Goal: Task Accomplishment & Management: Complete application form

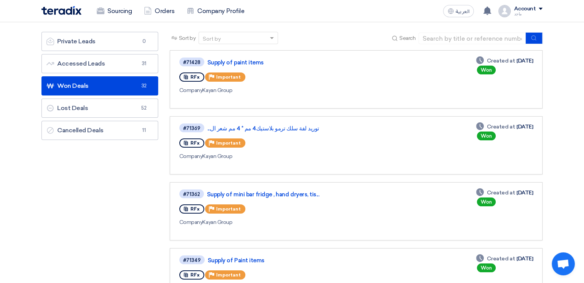
scroll to position [75, 0]
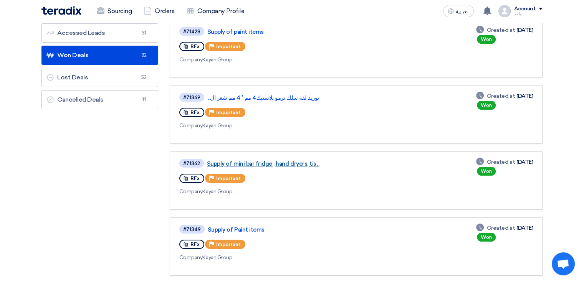
click at [253, 160] on link "Supply of mini bar fridge , hand dryers, tis..." at bounding box center [303, 163] width 192 height 7
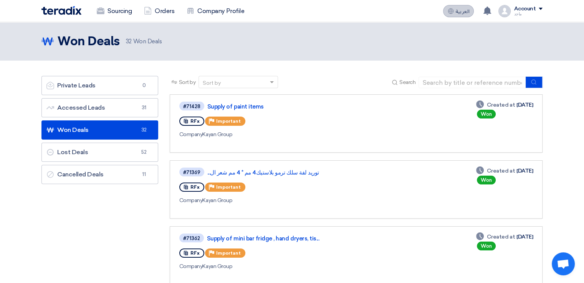
click at [454, 7] on button "العربية ع" at bounding box center [458, 11] width 31 height 12
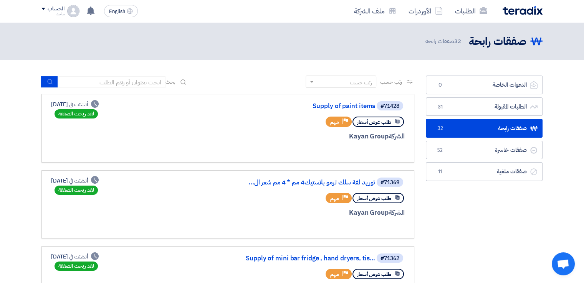
click at [269, 78] on div "رتب حسب رتب حسب بحث" at bounding box center [227, 85] width 373 height 18
click at [497, 105] on link "الطلبات المقبولة الطلبات المقبولة 31" at bounding box center [484, 107] width 117 height 19
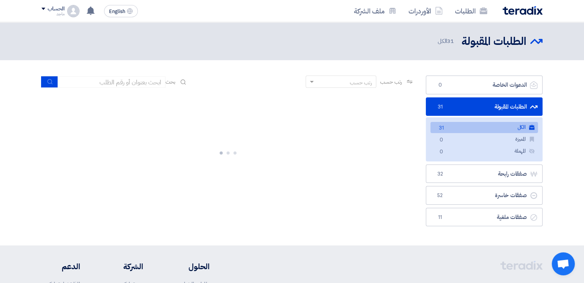
click at [497, 105] on link "الطلبات المقبولة الطلبات المقبولة 31" at bounding box center [484, 107] width 117 height 19
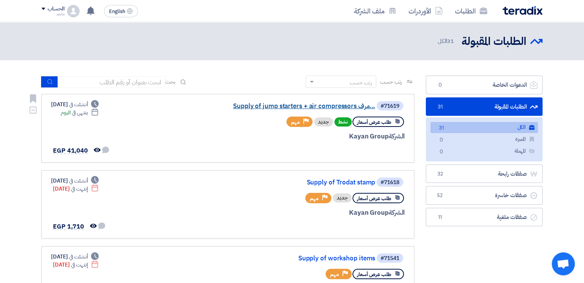
click at [300, 106] on link "Supply of jump starters + air compressors مرف..." at bounding box center [299, 106] width 154 height 7
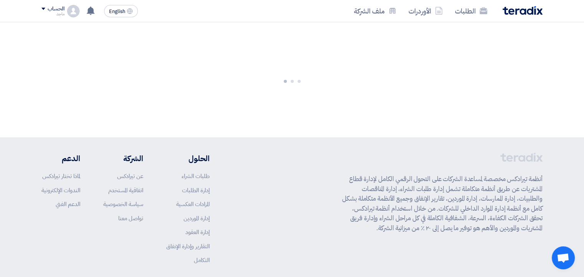
click at [300, 106] on div at bounding box center [292, 79] width 584 height 115
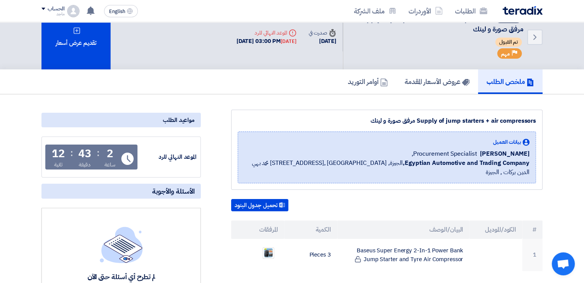
scroll to position [15, 0]
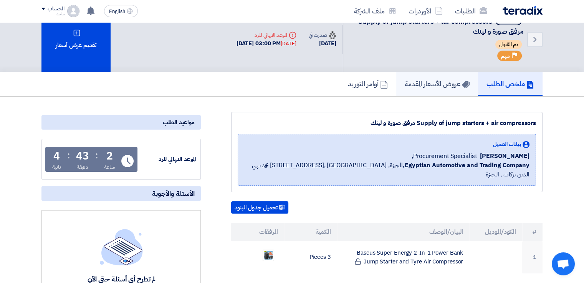
click at [427, 84] on h5 "عروض الأسعار المقدمة" at bounding box center [437, 83] width 65 height 9
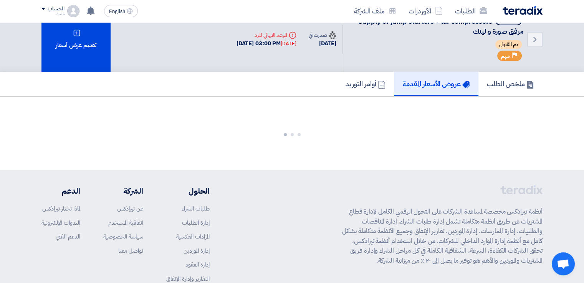
click at [427, 84] on h5 "عروض الأسعار المقدمة" at bounding box center [436, 83] width 68 height 9
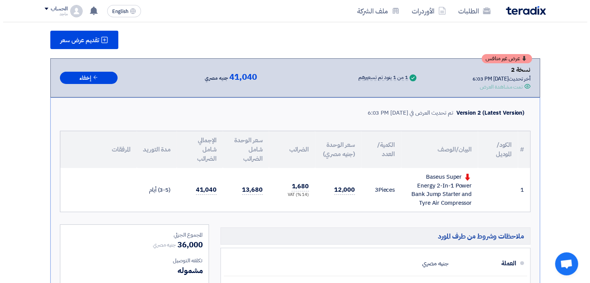
scroll to position [111, 0]
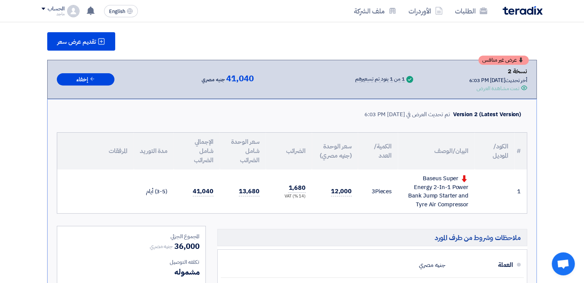
click at [88, 62] on div "عرض غير منافس نسخة 2 أخر تحديث 30 Sep 2025, 6:03 PM Offer is Seen تمت مشاهدة ال…" at bounding box center [292, 79] width 490 height 39
click at [84, 43] on span "تقديم عرض سعر" at bounding box center [76, 42] width 39 height 6
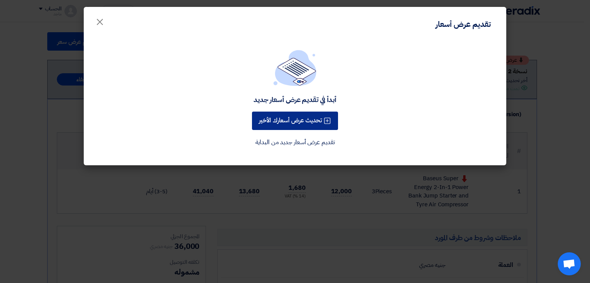
click at [317, 113] on button "تحديث عرض أسعارك الأخير" at bounding box center [295, 121] width 86 height 18
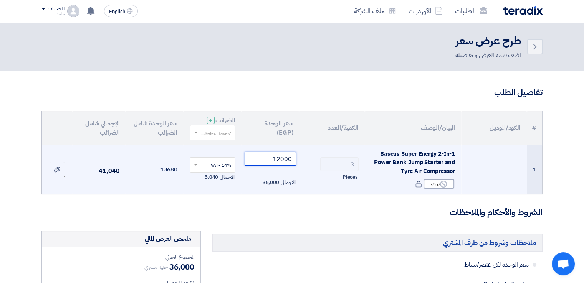
click at [280, 159] on input "12000" at bounding box center [271, 159] width 52 height 14
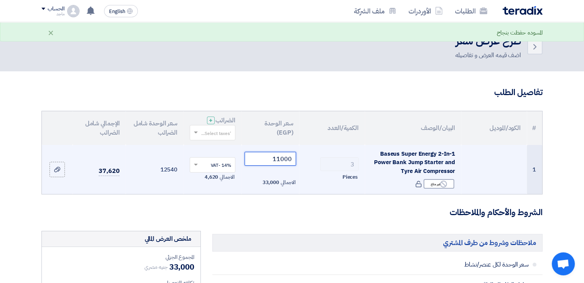
type input "11000"
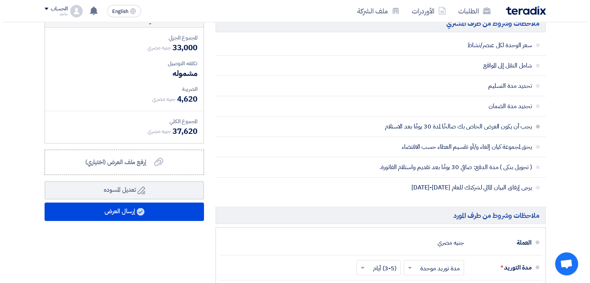
scroll to position [221, 0]
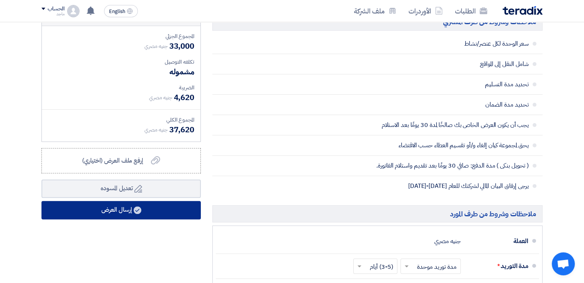
click at [122, 208] on button "إرسال العرض" at bounding box center [120, 210] width 159 height 18
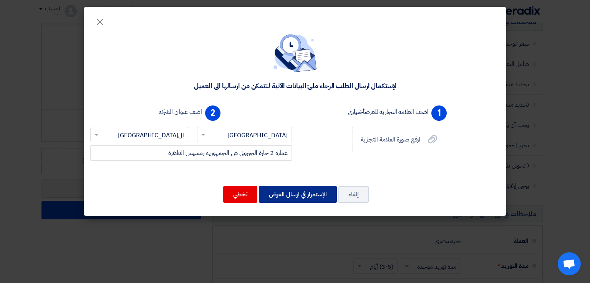
click at [293, 198] on button "الإستمرار في ارسال العرض" at bounding box center [298, 194] width 78 height 17
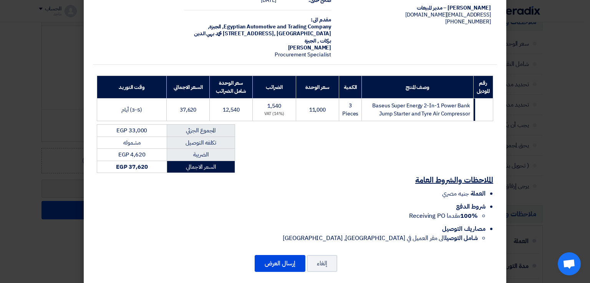
scroll to position [55, 0]
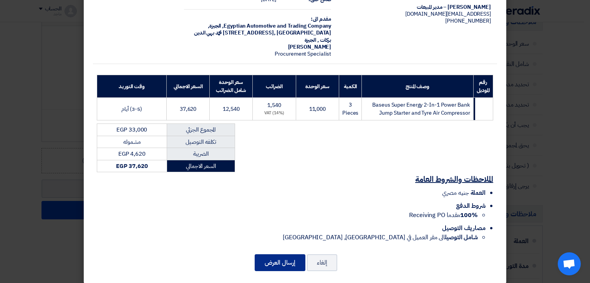
click at [276, 259] on button "إرسال العرض" at bounding box center [280, 263] width 51 height 17
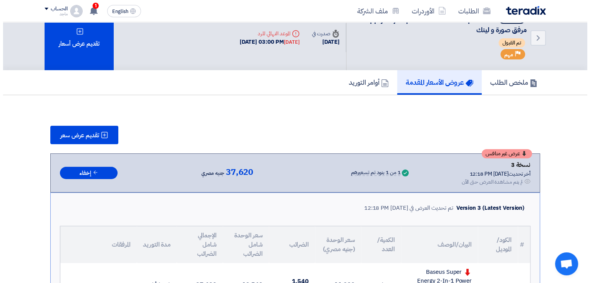
scroll to position [11, 0]
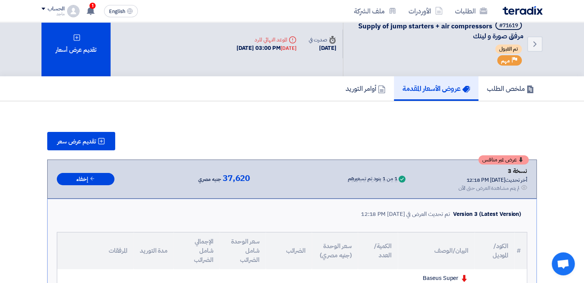
click at [96, 98] on div "ملخص الطلب عروض الأسعار المقدمة أوامر التوريد" at bounding box center [291, 88] width 501 height 25
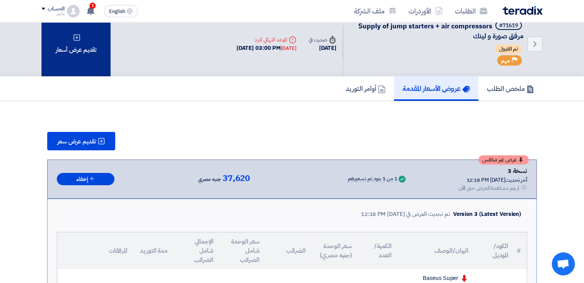
click at [88, 46] on div "تقديم عرض أسعار" at bounding box center [75, 44] width 69 height 65
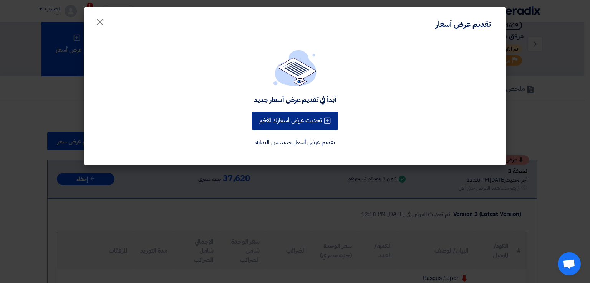
click at [315, 119] on button "تحديث عرض أسعارك الأخير" at bounding box center [295, 121] width 86 height 18
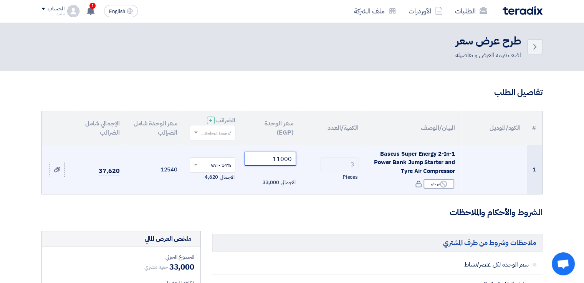
click at [280, 159] on input "11000" at bounding box center [271, 159] width 52 height 14
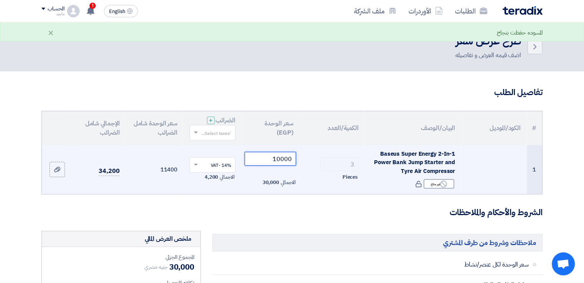
click at [291, 159] on input "10000" at bounding box center [271, 159] width 52 height 14
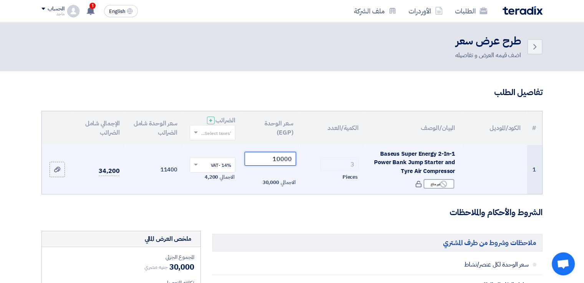
click at [284, 160] on input "10000" at bounding box center [271, 159] width 52 height 14
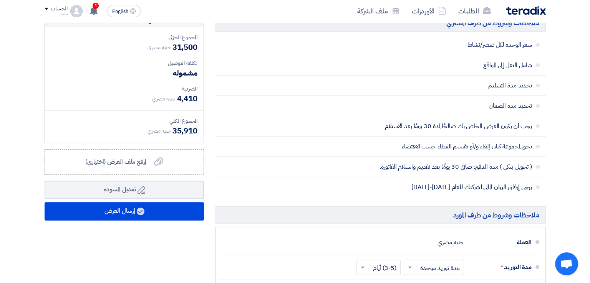
scroll to position [238, 0]
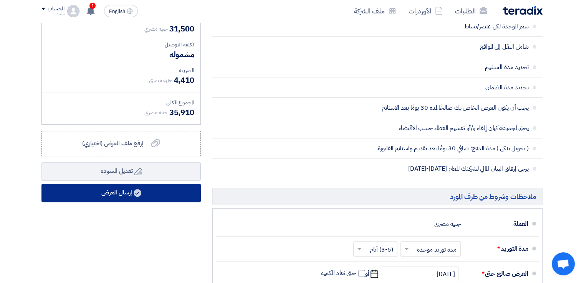
type input "10500"
click at [103, 193] on button "إرسال العرض" at bounding box center [120, 193] width 159 height 18
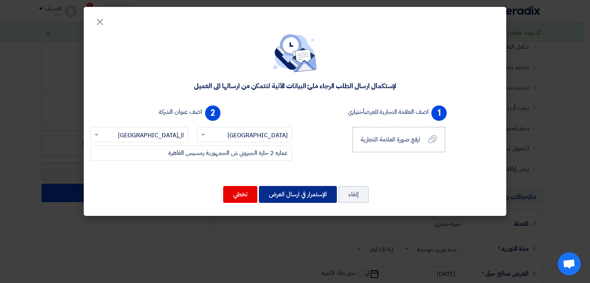
click at [290, 195] on button "الإستمرار في ارسال العرض" at bounding box center [298, 194] width 78 height 17
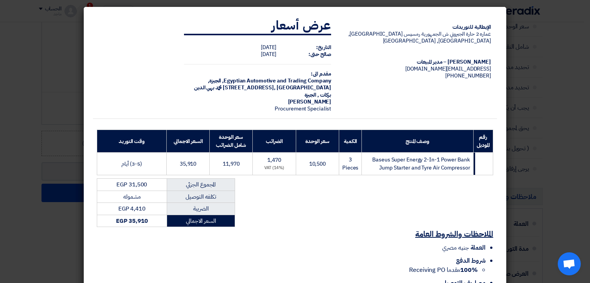
scroll to position [55, 0]
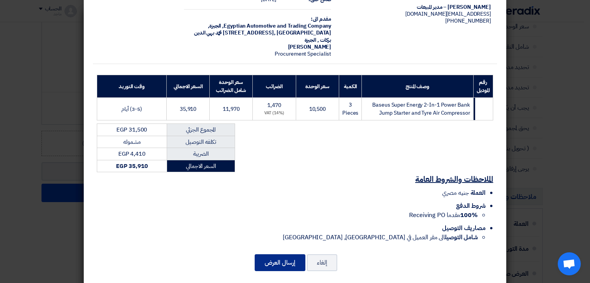
drag, startPoint x: 290, startPoint y: 195, endPoint x: 285, endPoint y: 255, distance: 59.7
click at [285, 255] on button "إرسال العرض" at bounding box center [280, 263] width 51 height 17
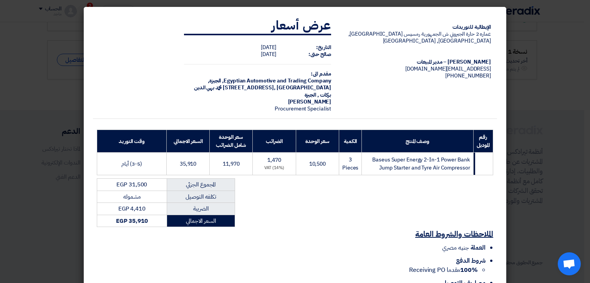
scroll to position [55, 0]
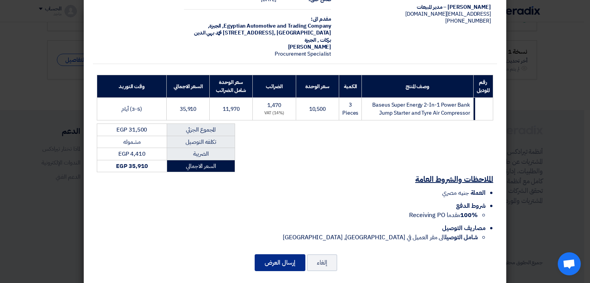
click at [294, 260] on button "إرسال العرض" at bounding box center [280, 263] width 51 height 17
click at [295, 245] on div "الإيطالية للتوريدات عماره 2 حارة الجبروني ش الجمهورية رمسيس القاهرة, القاهرة, E…" at bounding box center [295, 118] width 422 height 333
click at [290, 255] on button "إرسال العرض" at bounding box center [280, 263] width 51 height 17
click at [271, 275] on div "الإيطالية للتوريدات عماره 2 حارة الجبروني ش الجمهورية رمسيس القاهرة, القاهرة, E…" at bounding box center [295, 118] width 422 height 333
click at [273, 257] on button "إرسال العرض" at bounding box center [280, 263] width 51 height 17
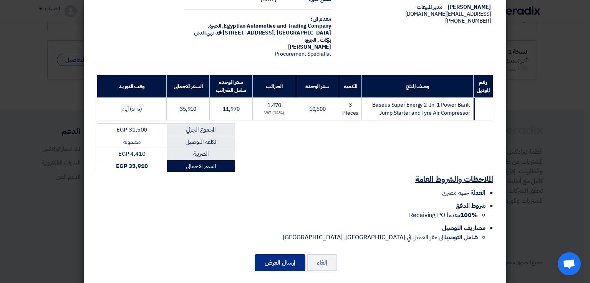
click at [273, 257] on button "إرسال العرض" at bounding box center [280, 263] width 51 height 17
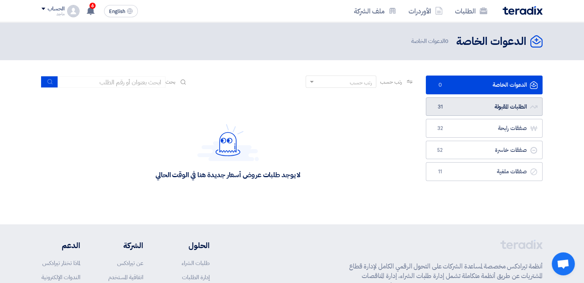
click at [478, 106] on link "الطلبات المقبولة الطلبات المقبولة 31" at bounding box center [484, 107] width 117 height 19
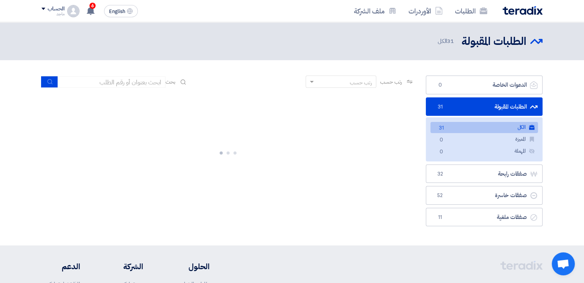
click at [478, 106] on link "الطلبات المقبولة الطلبات المقبولة 31" at bounding box center [484, 107] width 117 height 19
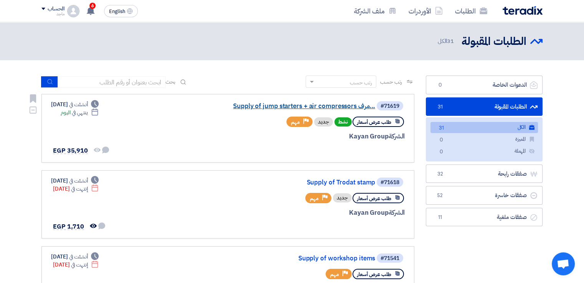
click at [318, 106] on link "Supply of jump starters + air compressors مرف..." at bounding box center [299, 106] width 154 height 7
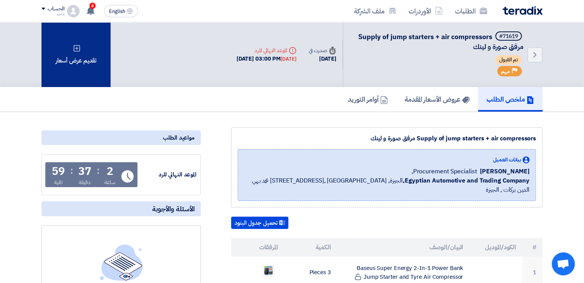
click at [78, 60] on div "تقديم عرض أسعار" at bounding box center [75, 54] width 69 height 65
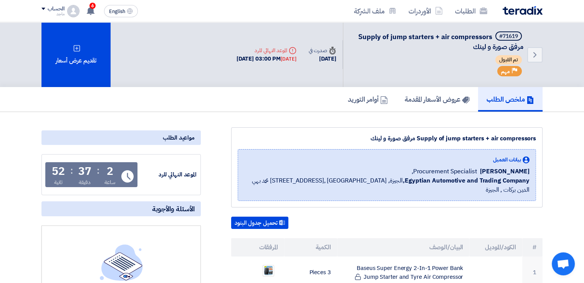
click at [163, 90] on div "ملخص الطلب عروض الأسعار المقدمة أوامر التوريد" at bounding box center [291, 99] width 501 height 25
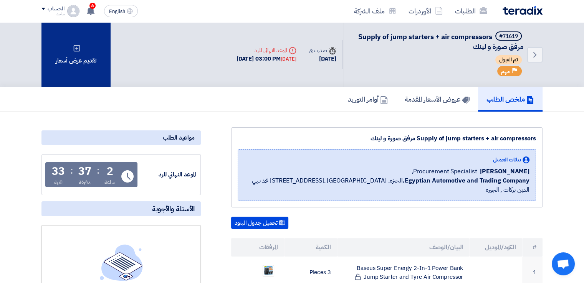
click at [84, 61] on div "تقديم عرض أسعار" at bounding box center [75, 54] width 69 height 65
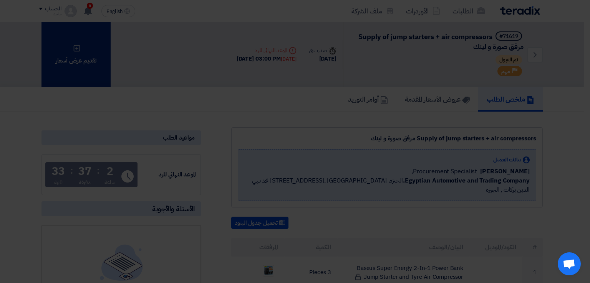
click at [84, 61] on div "أبدأ في تقديم عرض أسعار جديد تقديم عرض أسعار جديد من البداية" at bounding box center [295, 76] width 422 height 111
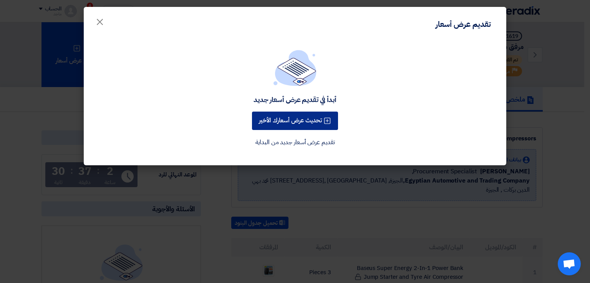
click at [306, 120] on button "تحديث عرض أسعارك الأخير" at bounding box center [295, 121] width 86 height 18
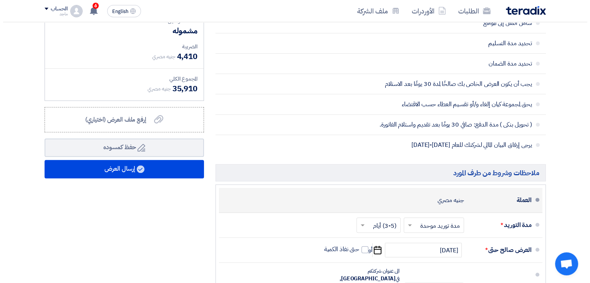
scroll to position [263, 0]
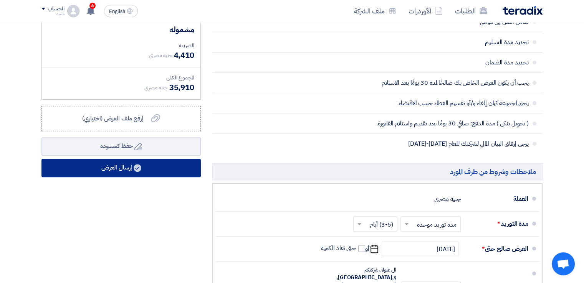
click at [101, 165] on button "إرسال العرض" at bounding box center [120, 168] width 159 height 18
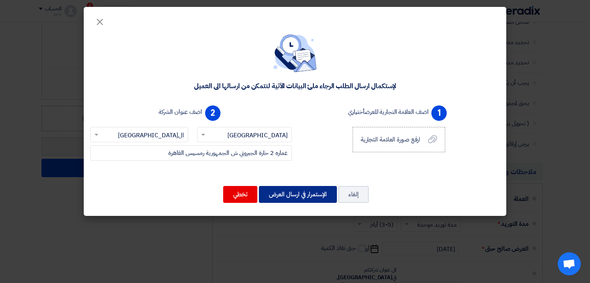
click at [294, 192] on button "الإستمرار في ارسال العرض" at bounding box center [298, 194] width 78 height 17
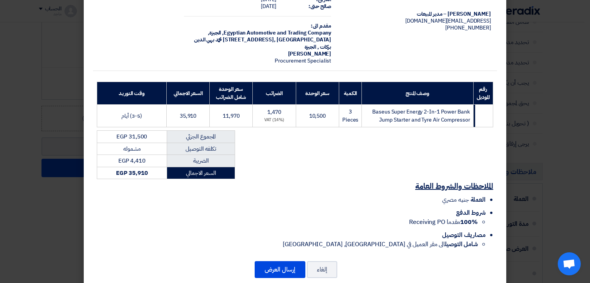
scroll to position [55, 0]
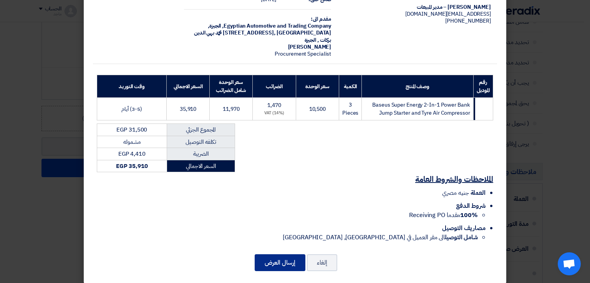
click at [294, 257] on button "إرسال العرض" at bounding box center [280, 263] width 51 height 17
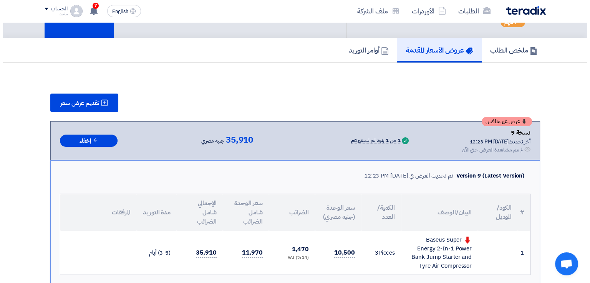
scroll to position [22, 0]
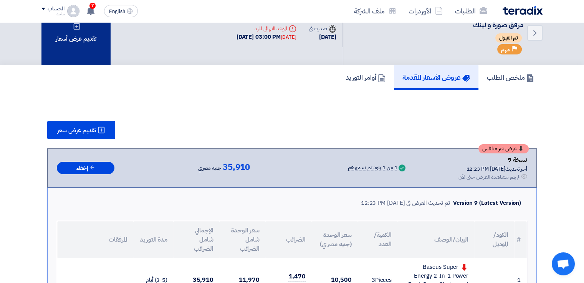
click at [65, 41] on div "تقديم عرض أسعار" at bounding box center [75, 32] width 69 height 65
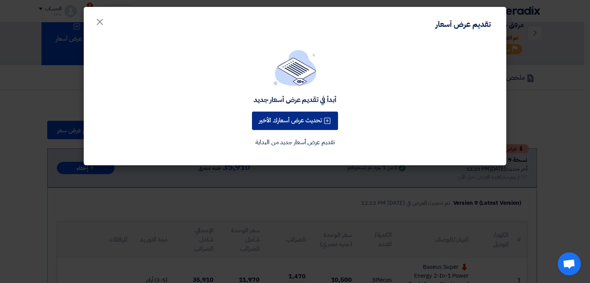
click at [304, 122] on button "تحديث عرض أسعارك الأخير" at bounding box center [295, 121] width 86 height 18
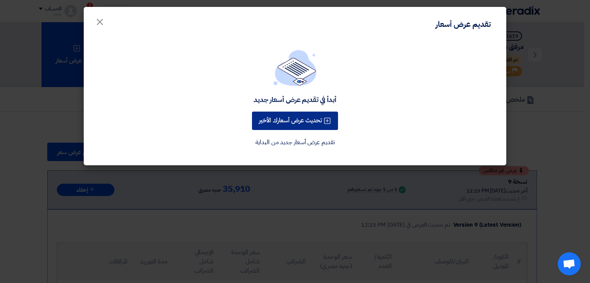
click at [304, 122] on div "أبدأ في تقديم عرض أسعار جديد تحديث عرض أسعارك الأخير تقديم عرض أسعار جديد من ال…" at bounding box center [295, 99] width 404 height 98
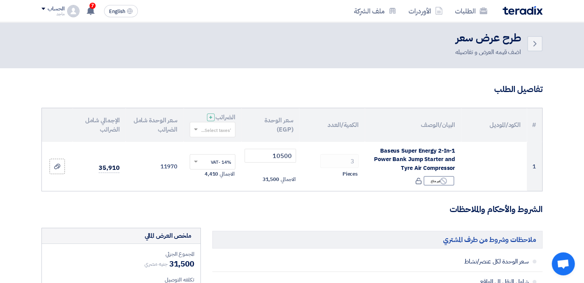
scroll to position [2, 0]
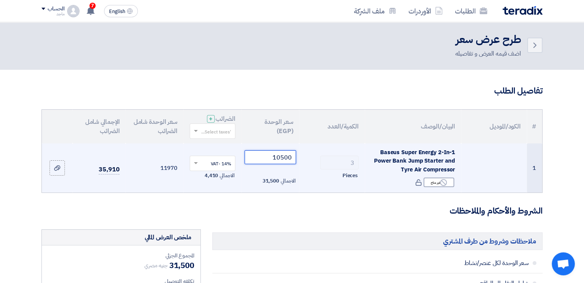
click at [284, 159] on input "10500" at bounding box center [271, 158] width 52 height 14
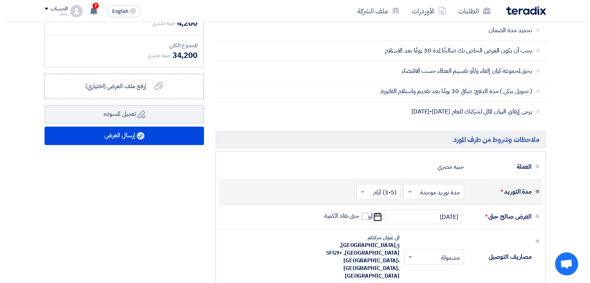
scroll to position [298, 0]
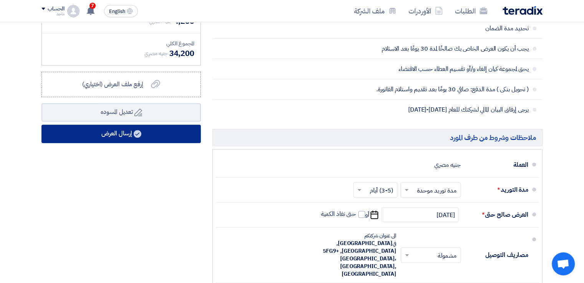
type input "10000"
click at [124, 130] on button "إرسال العرض" at bounding box center [120, 134] width 159 height 18
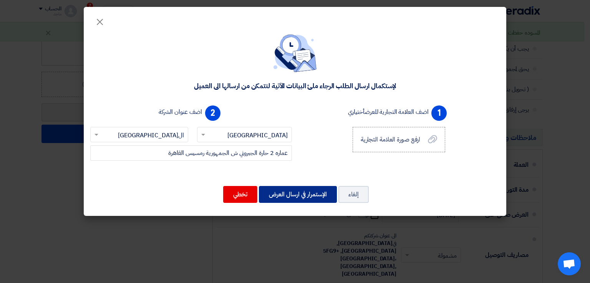
click at [304, 191] on button "الإستمرار في ارسال العرض" at bounding box center [298, 194] width 78 height 17
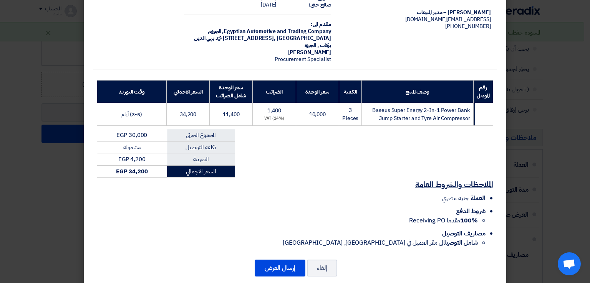
scroll to position [55, 0]
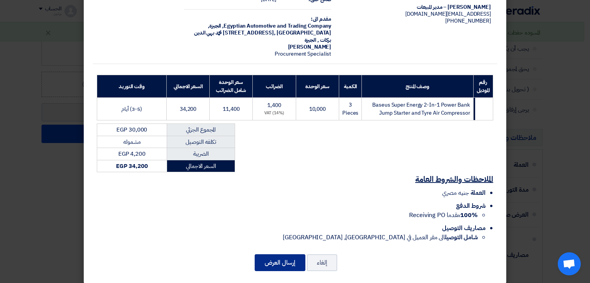
click at [290, 256] on button "إرسال العرض" at bounding box center [280, 263] width 51 height 17
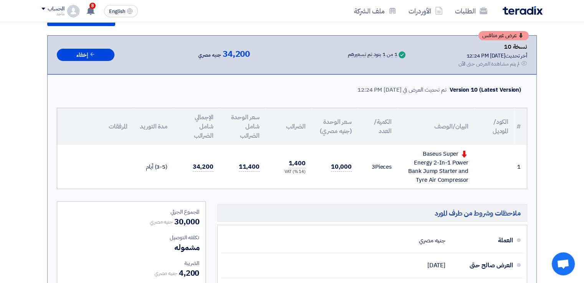
scroll to position [144, 0]
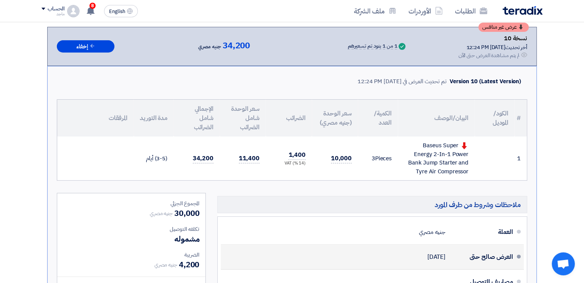
click at [289, 256] on div "العرض صالح حتى 30 Sep 2025" at bounding box center [370, 257] width 286 height 18
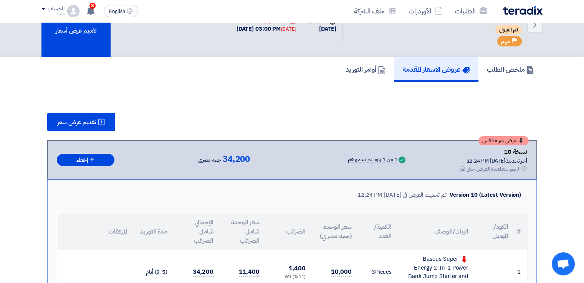
scroll to position [0, 0]
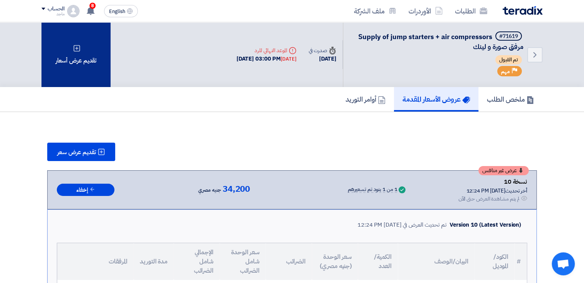
click at [79, 62] on div "تقديم عرض أسعار" at bounding box center [75, 54] width 69 height 65
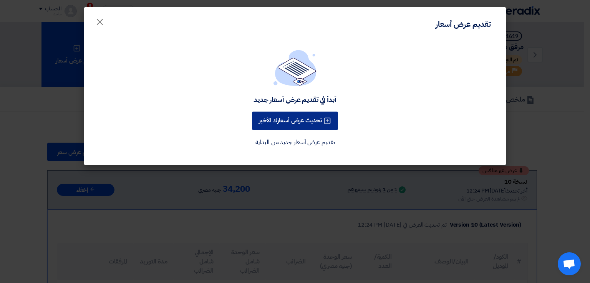
click at [294, 121] on button "تحديث عرض أسعارك الأخير" at bounding box center [295, 121] width 86 height 18
click at [294, 121] on div "تحديث عرض أسعارك الأخير" at bounding box center [294, 121] width 89 height 22
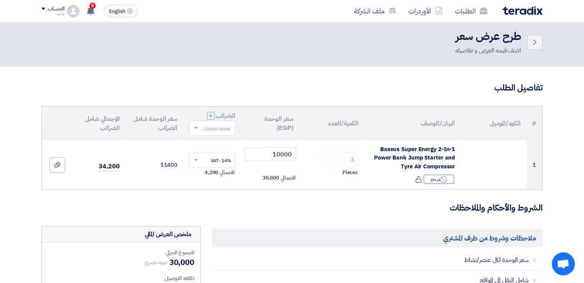
scroll to position [7, 0]
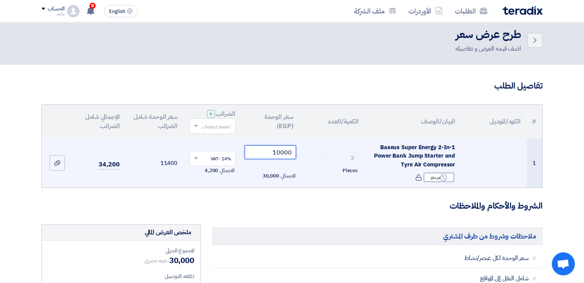
click at [280, 153] on input "10000" at bounding box center [271, 153] width 52 height 14
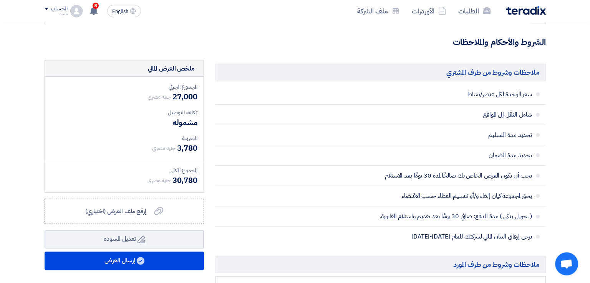
scroll to position [212, 0]
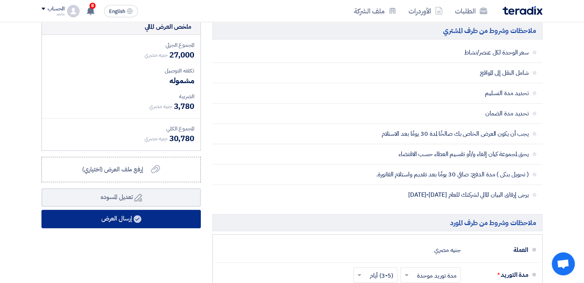
type input "9000"
click at [127, 219] on button "إرسال العرض" at bounding box center [120, 219] width 159 height 18
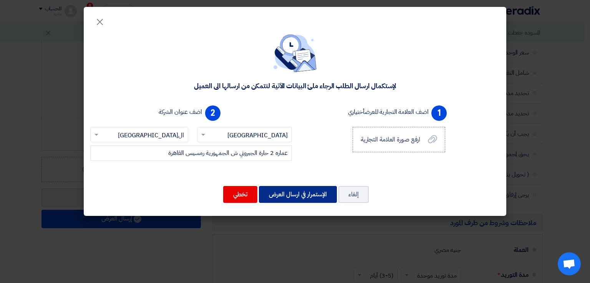
click at [290, 195] on button "الإستمرار في ارسال العرض" at bounding box center [298, 194] width 78 height 17
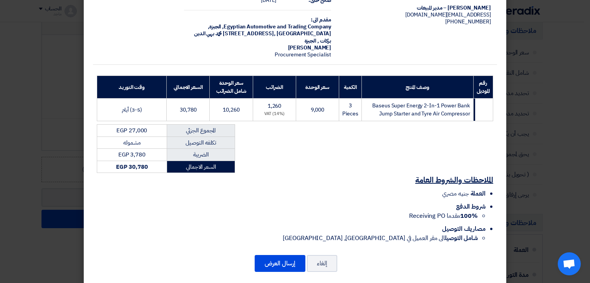
scroll to position [55, 0]
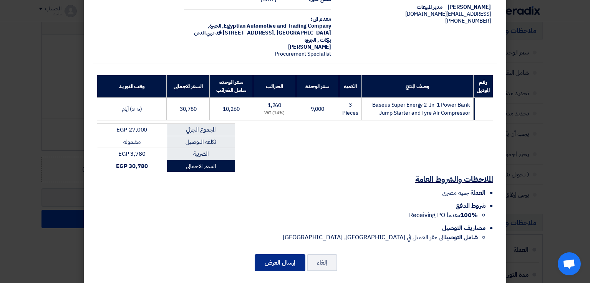
click at [294, 255] on button "إرسال العرض" at bounding box center [280, 263] width 51 height 17
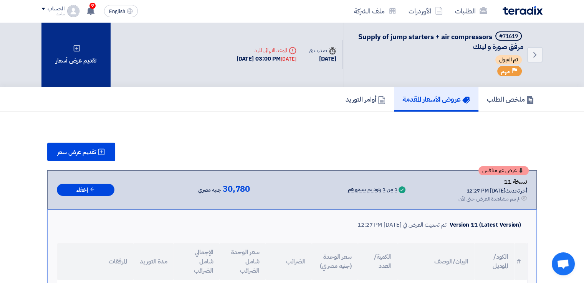
click at [89, 61] on div "تقديم عرض أسعار" at bounding box center [75, 54] width 69 height 65
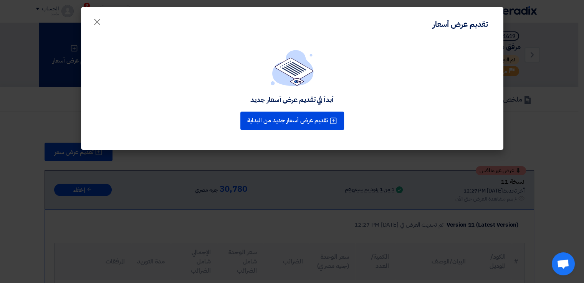
click at [89, 61] on div "أبدأ في تقديم عرض أسعار جديد تقديم عرض أسعار جديد من البداية" at bounding box center [292, 95] width 422 height 111
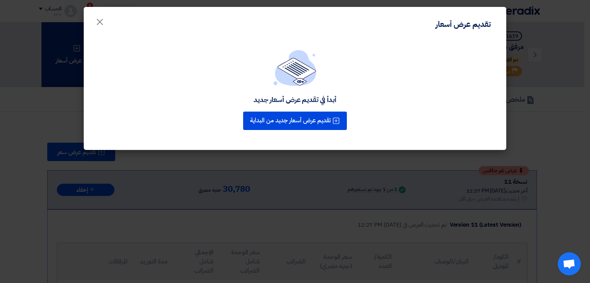
click at [89, 61] on div "أبدأ في تقديم عرض أسعار جديد تقديم عرض أسعار جديد من البداية" at bounding box center [295, 95] width 422 height 111
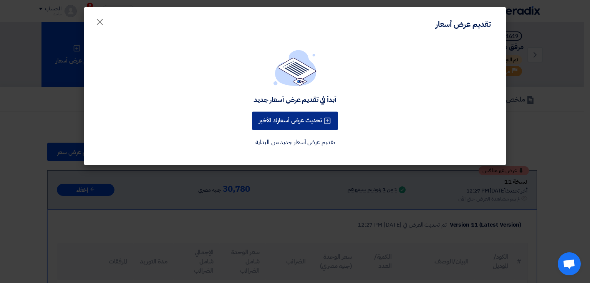
click at [274, 122] on button "تحديث عرض أسعارك الأخير" at bounding box center [295, 121] width 86 height 18
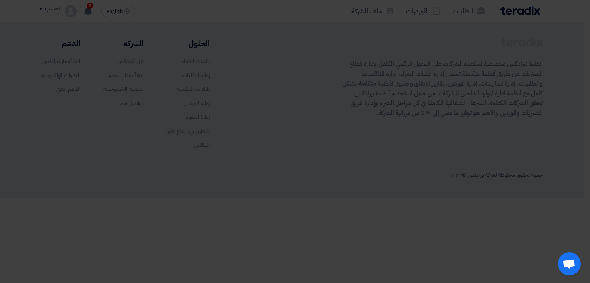
click at [274, 122] on div "أبدأ في تقديم عرض أسعار جديد تحديث عرض أسعارك الأخير تقديم عرض أسعار جديد من ال…" at bounding box center [295, 80] width 404 height 98
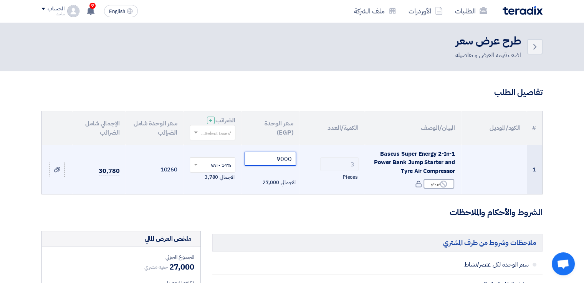
click at [284, 159] on input "9000" at bounding box center [271, 159] width 52 height 14
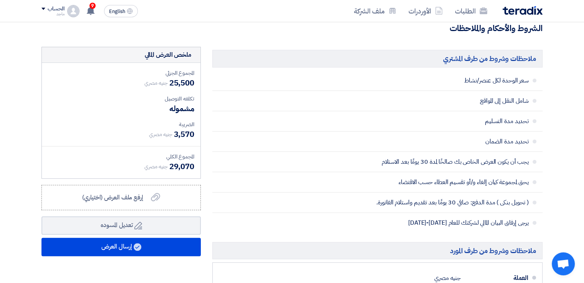
scroll to position [185, 0]
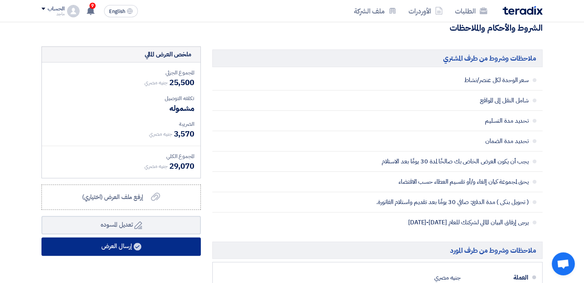
type input "8500"
click at [126, 243] on button "إرسال العرض" at bounding box center [120, 247] width 159 height 18
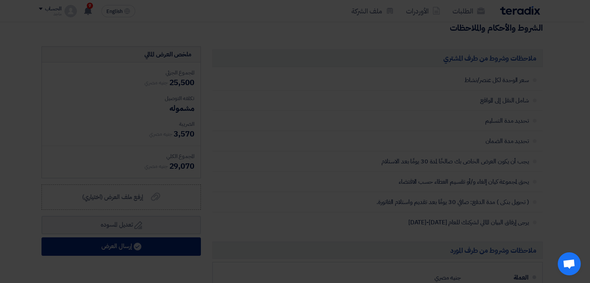
click at [126, 243] on modal-container "× لإستكمال ارسال الطلب الرجاء ملئ البيانات الآتية لنتمكن من ارسالها الى العميل …" at bounding box center [295, 141] width 590 height 283
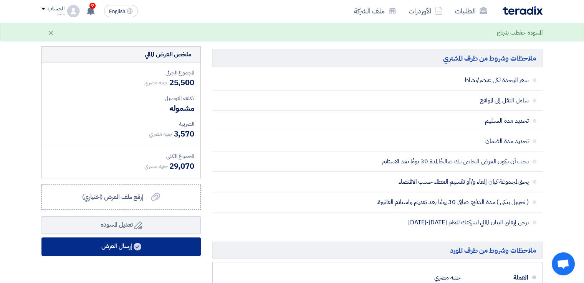
click at [135, 246] on use at bounding box center [138, 247] width 8 height 8
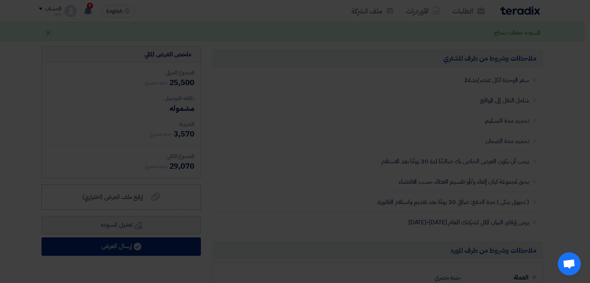
click at [135, 246] on modal-container "× لإستكمال ارسال الطلب الرجاء ملئ البيانات الآتية لنتمكن من ارسالها الى العميل …" at bounding box center [295, 141] width 590 height 283
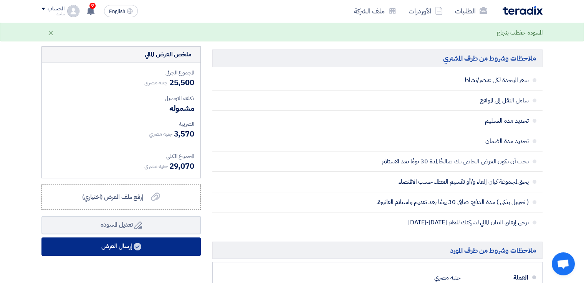
click at [124, 243] on button "إرسال العرض" at bounding box center [120, 247] width 159 height 18
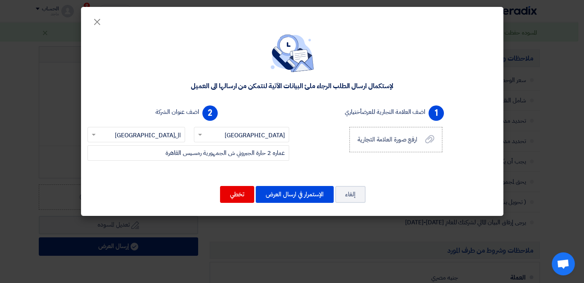
click at [124, 243] on modal-container "× لإستكمال ارسال الطلب الرجاء ملئ البيانات الآتية لنتمكن من ارسالها الى العميل …" at bounding box center [292, 141] width 584 height 283
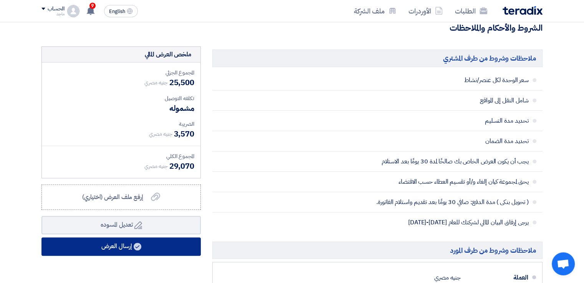
click at [124, 249] on button "إرسال العرض" at bounding box center [120, 247] width 159 height 18
click at [131, 248] on button "إرسال العرض" at bounding box center [120, 247] width 159 height 18
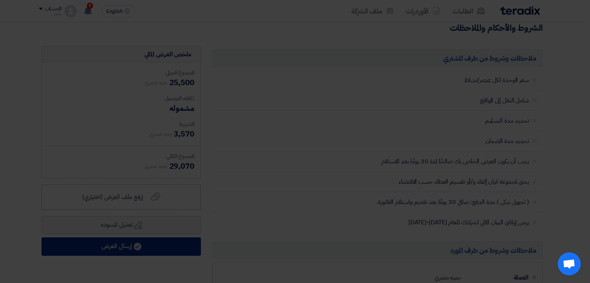
click at [131, 248] on modal-container "× لإستكمال ارسال الطلب الرجاء ملئ البيانات الآتية لنتمكن من ارسالها الى العميل …" at bounding box center [295, 141] width 590 height 283
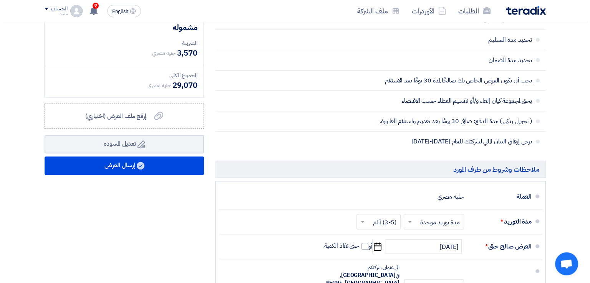
scroll to position [270, 0]
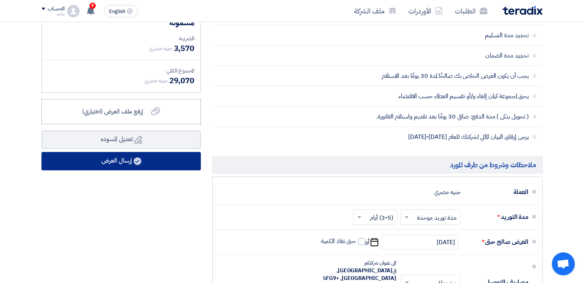
click at [146, 157] on button "إرسال العرض" at bounding box center [120, 161] width 159 height 18
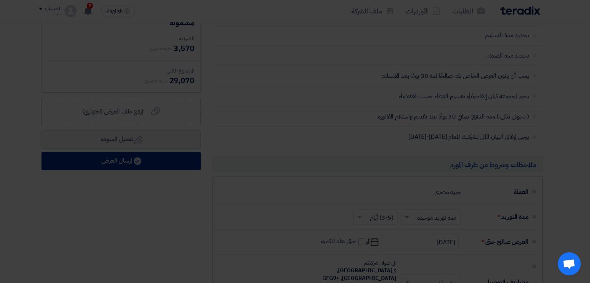
click at [146, 154] on div "عماره 2 حارة الجبروني ش الجمهورية رمسيس القاهرة" at bounding box center [191, 140] width 208 height 28
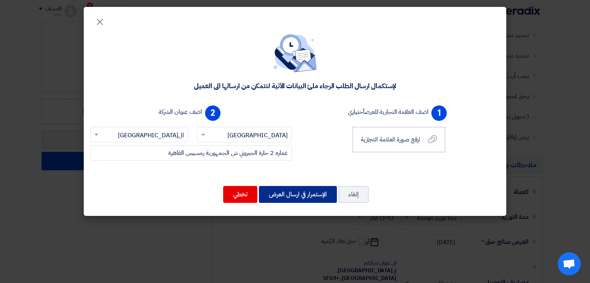
click at [285, 197] on button "الإستمرار في ارسال العرض" at bounding box center [298, 194] width 78 height 17
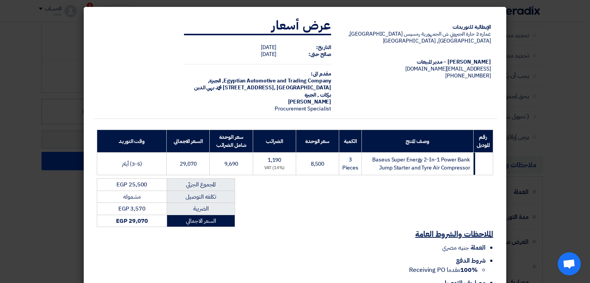
scroll to position [55, 0]
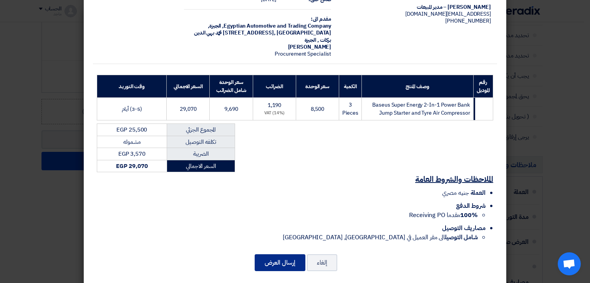
click at [292, 257] on button "إرسال العرض" at bounding box center [280, 263] width 51 height 17
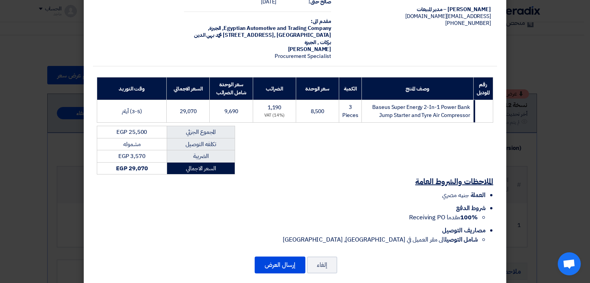
scroll to position [55, 0]
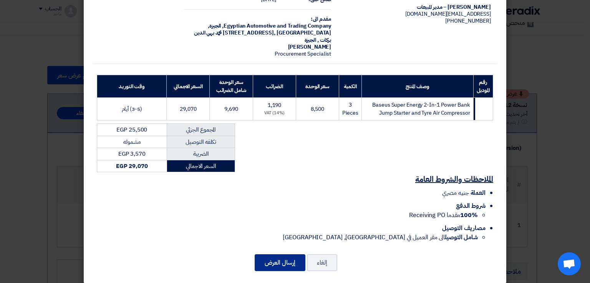
click at [292, 255] on button "إرسال العرض" at bounding box center [280, 263] width 51 height 17
click at [281, 258] on button "إرسال العرض" at bounding box center [280, 263] width 51 height 17
click at [285, 255] on button "إرسال العرض" at bounding box center [280, 263] width 51 height 17
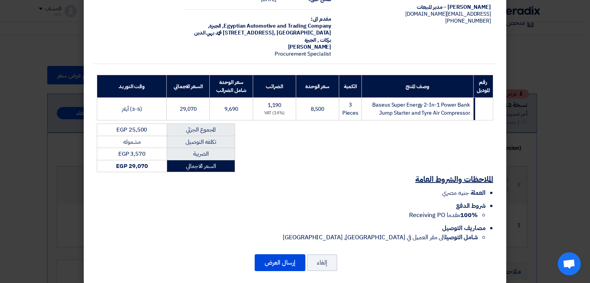
scroll to position [932, 0]
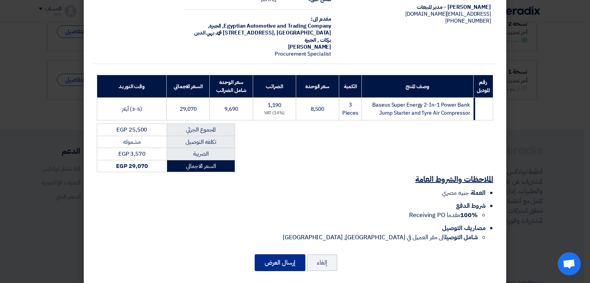
click at [286, 255] on button "إرسال العرض" at bounding box center [280, 263] width 51 height 17
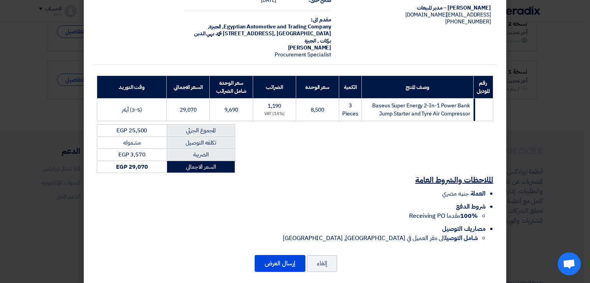
scroll to position [55, 0]
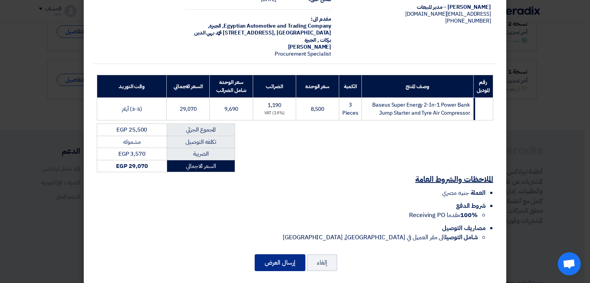
click at [281, 255] on button "إرسال العرض" at bounding box center [280, 263] width 51 height 17
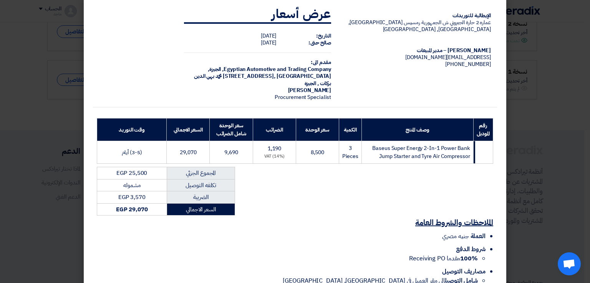
scroll to position [0, 0]
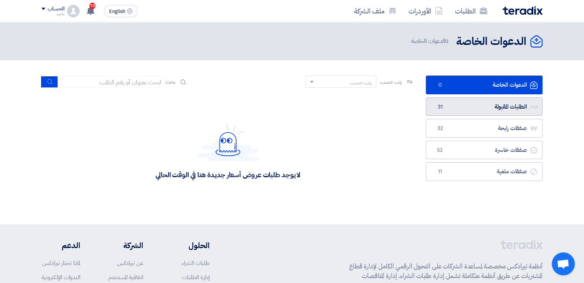
click at [461, 103] on link "الطلبات المقبولة الطلبات المقبولة 31" at bounding box center [484, 107] width 117 height 19
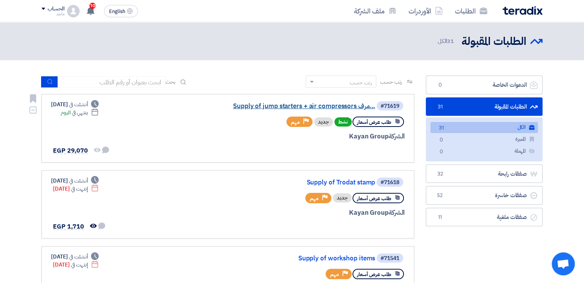
click at [285, 106] on link "Supply of jump starters + air compressors مرف..." at bounding box center [299, 106] width 154 height 7
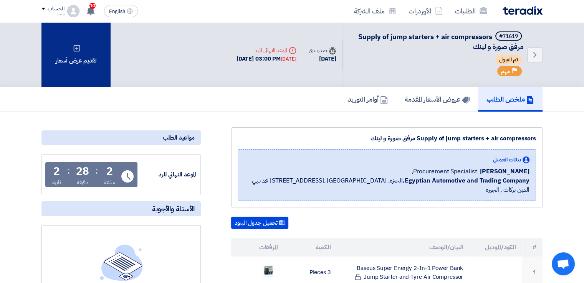
click at [81, 60] on div "تقديم عرض أسعار" at bounding box center [75, 54] width 69 height 65
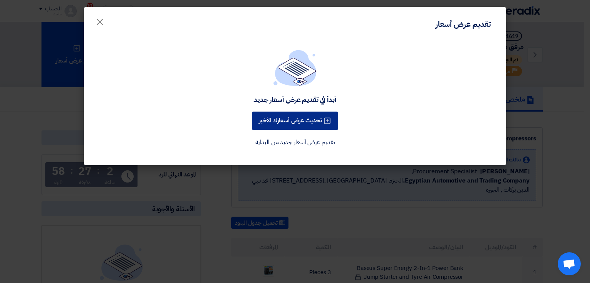
click at [306, 117] on button "تحديث عرض أسعارك الأخير" at bounding box center [295, 121] width 86 height 18
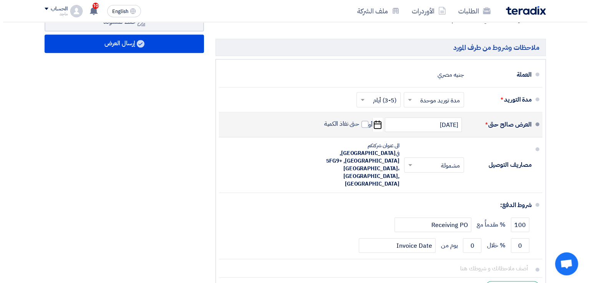
scroll to position [391, 0]
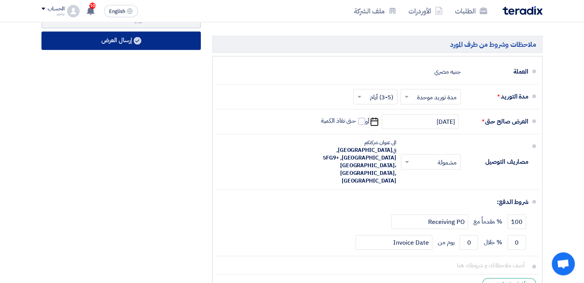
click at [108, 38] on button "إرسال العرض" at bounding box center [120, 40] width 159 height 18
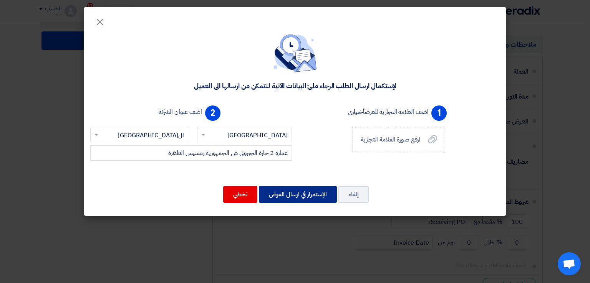
click at [290, 194] on button "الإستمرار في ارسال العرض" at bounding box center [298, 194] width 78 height 17
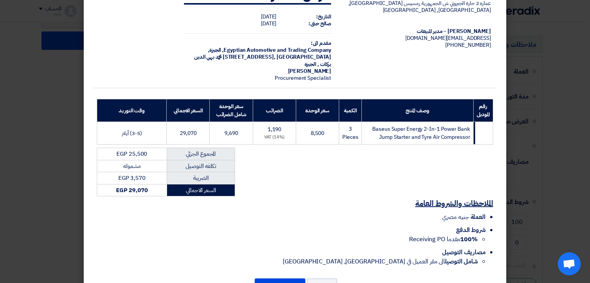
scroll to position [55, 0]
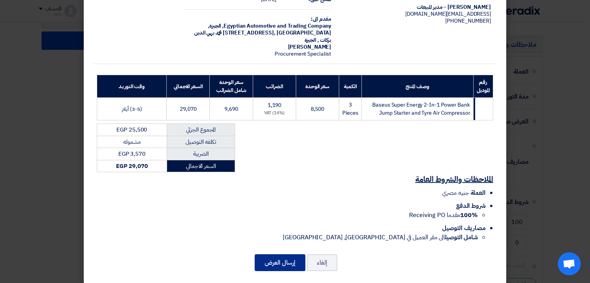
click at [278, 255] on button "إرسال العرض" at bounding box center [280, 263] width 51 height 17
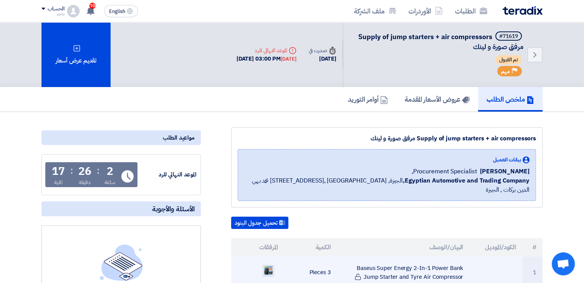
click at [271, 265] on img at bounding box center [268, 270] width 11 height 11
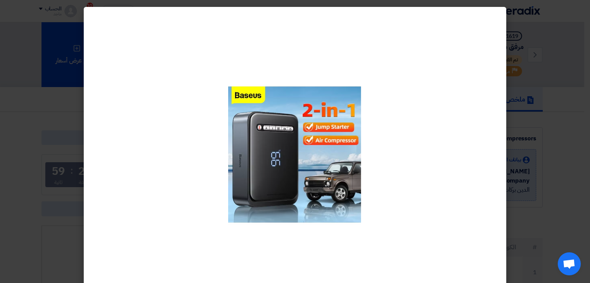
click at [578, 169] on modal-container at bounding box center [295, 141] width 590 height 283
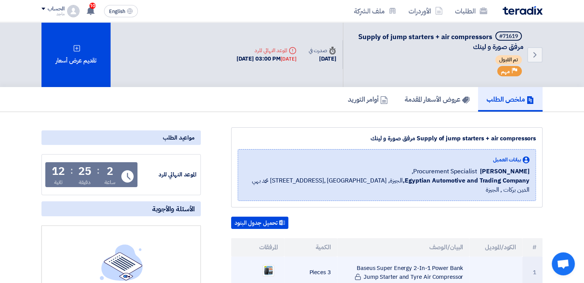
click at [335, 257] on td "3 Pieces" at bounding box center [310, 273] width 53 height 32
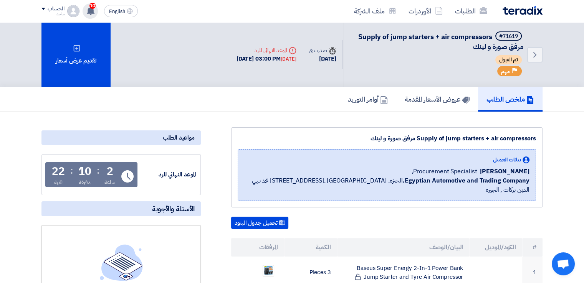
click at [91, 6] on span "10" at bounding box center [92, 6] width 6 height 6
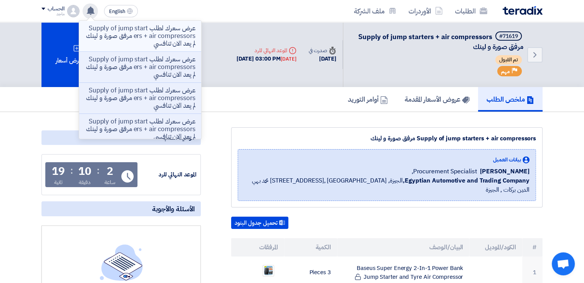
click at [144, 41] on p "عرض سعرك لطلب Supply of jump starters + air compressors مرفق صورة و لينك لم يعد…" at bounding box center [140, 36] width 110 height 23
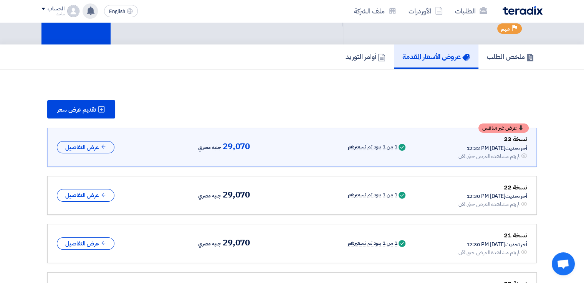
scroll to position [47, 0]
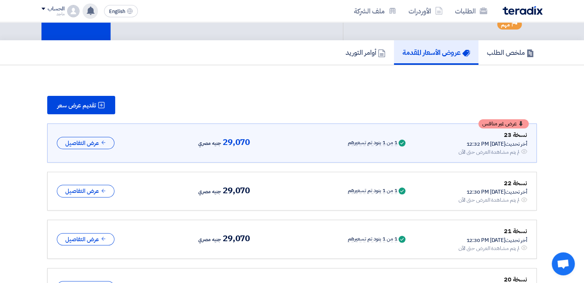
click at [89, 13] on use at bounding box center [91, 11] width 8 height 8
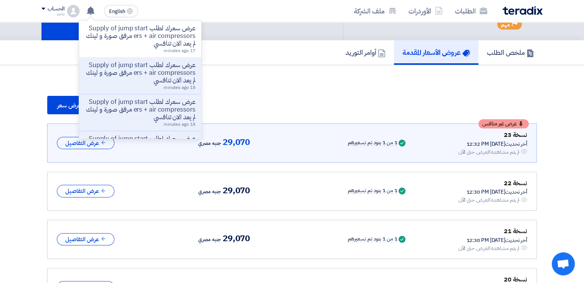
scroll to position [103, 0]
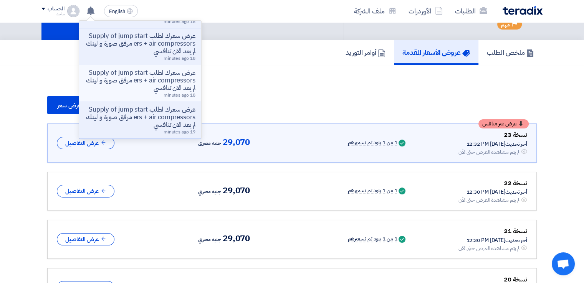
click at [166, 70] on p "عرض سعرك لطلب Supply of jump starters + air compressors مرفق صورة و لينك لم يعد…" at bounding box center [140, 80] width 110 height 23
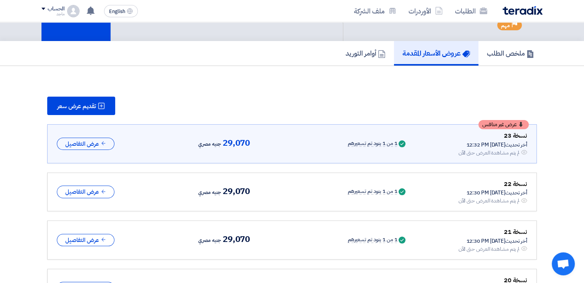
scroll to position [43, 0]
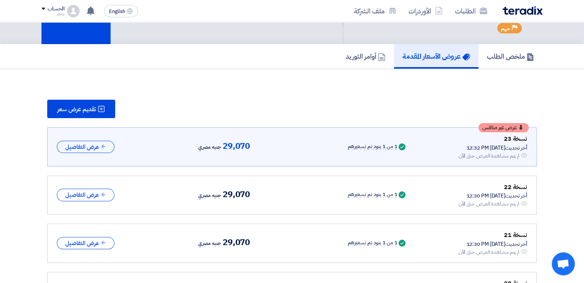
click at [85, 65] on div "ملخص الطلب عروض الأسعار المقدمة أوامر التوريد" at bounding box center [291, 56] width 501 height 25
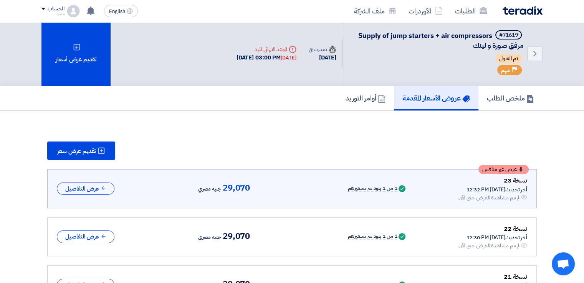
scroll to position [0, 0]
